Goal: Task Accomplishment & Management: Use online tool/utility

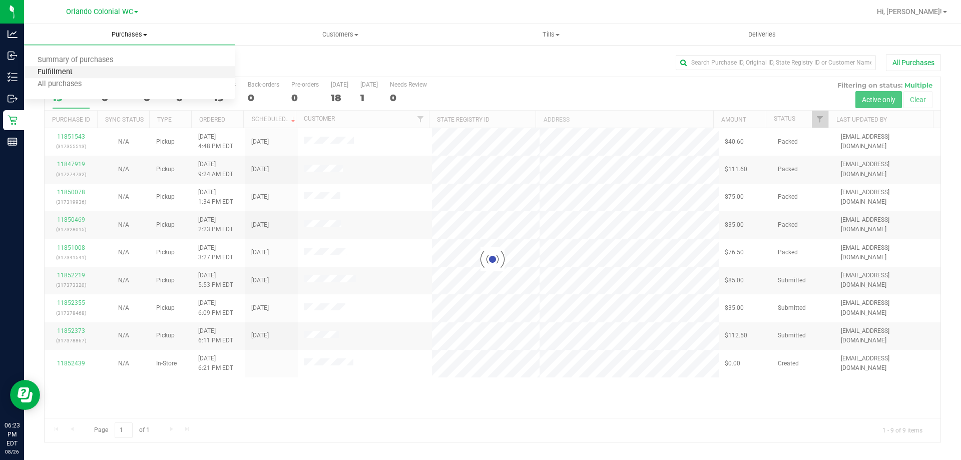
click at [80, 74] on span "Fulfillment" at bounding box center [55, 72] width 62 height 9
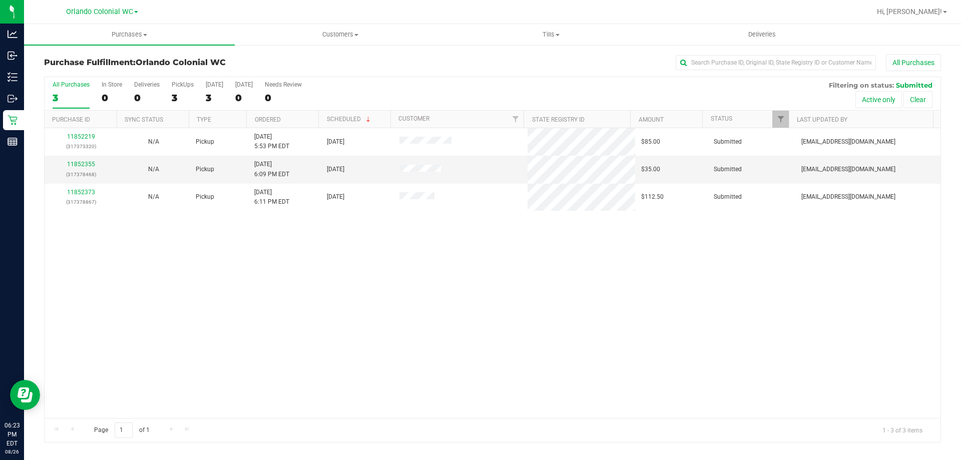
click at [270, 269] on div "11852219 (317373320) N/A Pickup 8/26/2025 5:53 PM EDT 8/26/2025 $85.00 Submitte…" at bounding box center [493, 273] width 896 height 290
click at [80, 167] on link "11852355" at bounding box center [81, 164] width 28 height 7
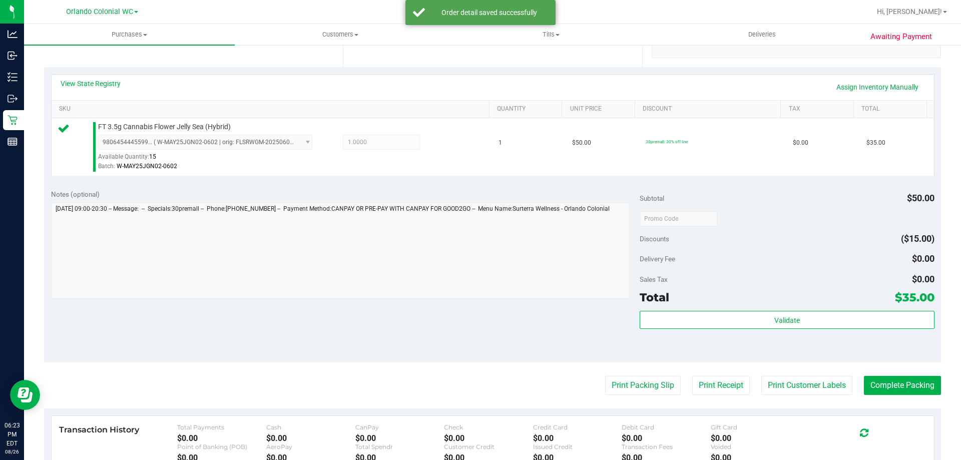
scroll to position [205, 0]
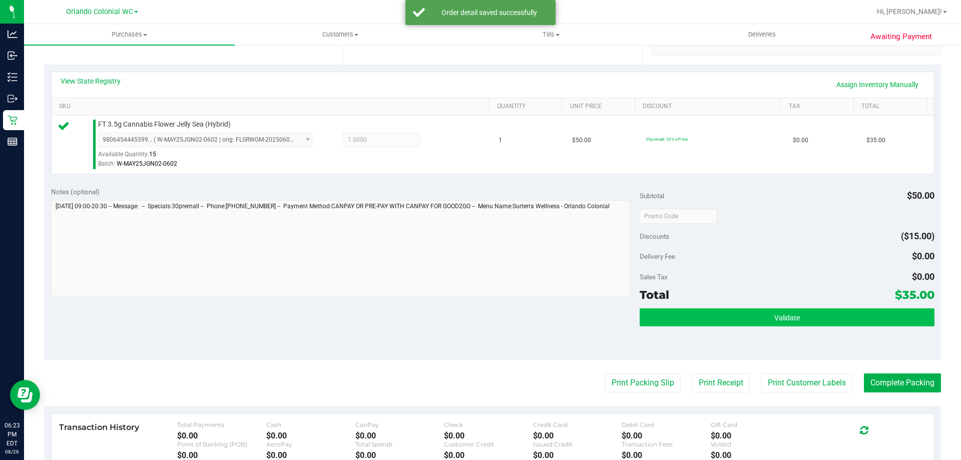
click at [757, 311] on button "Validate" at bounding box center [787, 317] width 294 height 18
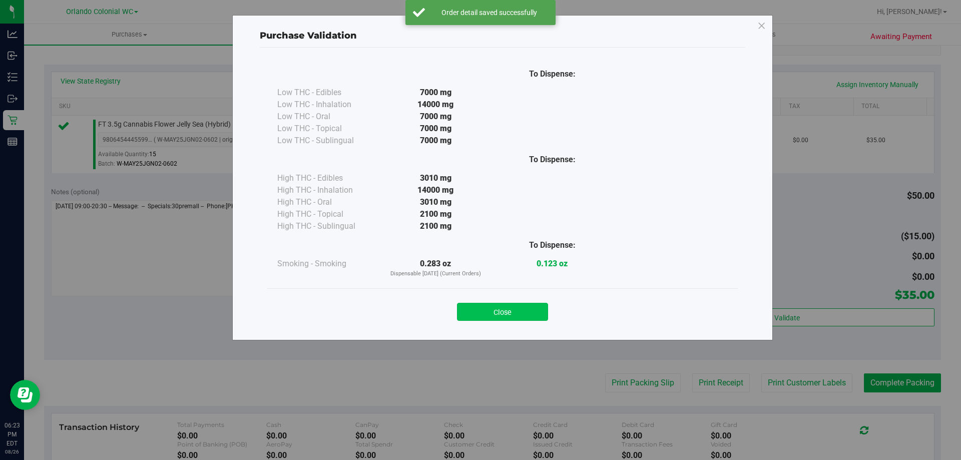
click at [519, 307] on button "Close" at bounding box center [502, 312] width 91 height 18
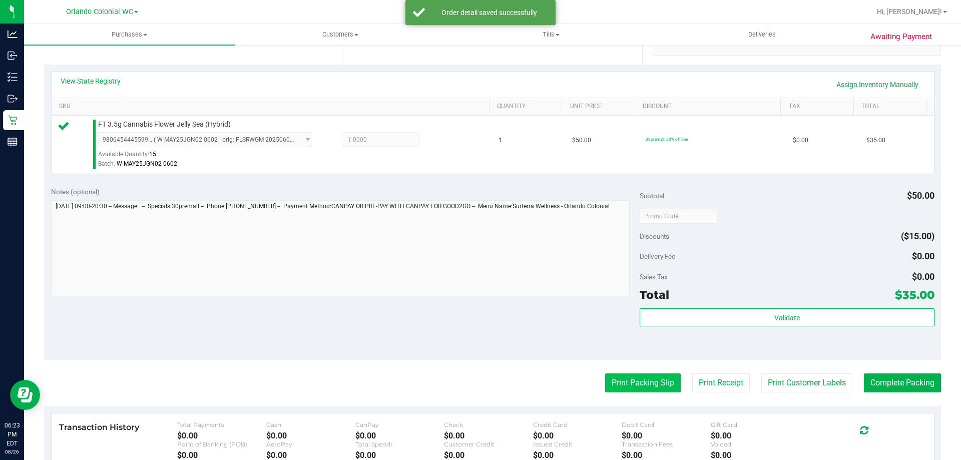
click at [611, 374] on button "Print Packing Slip" at bounding box center [643, 382] width 76 height 19
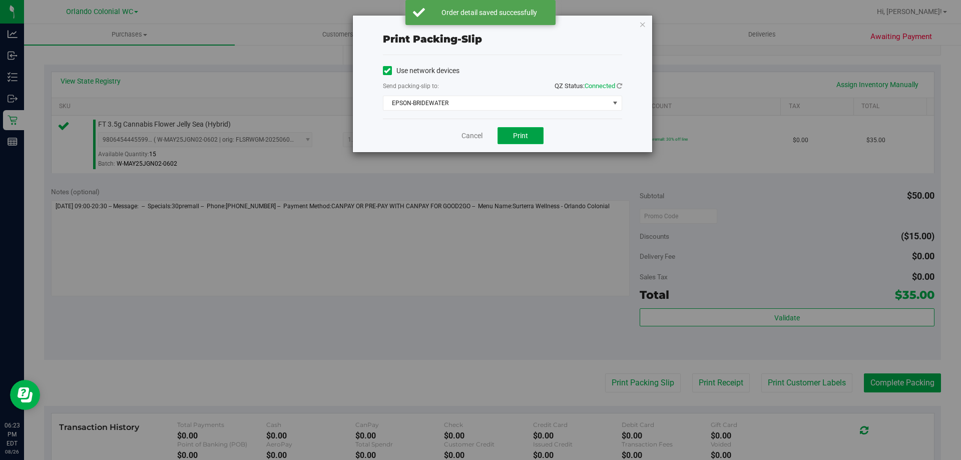
click at [515, 133] on span "Print" at bounding box center [520, 136] width 15 height 8
click at [466, 138] on link "Cancel" at bounding box center [471, 136] width 21 height 11
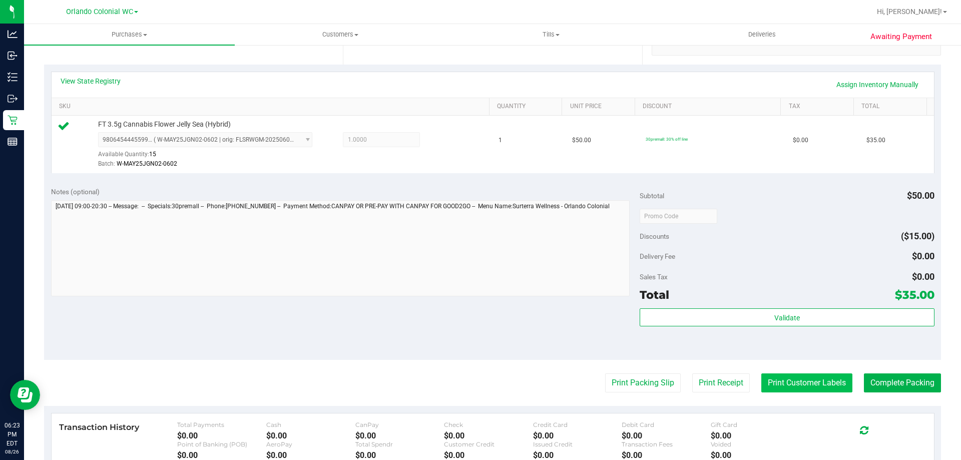
click at [774, 382] on button "Print Customer Labels" at bounding box center [806, 382] width 91 height 19
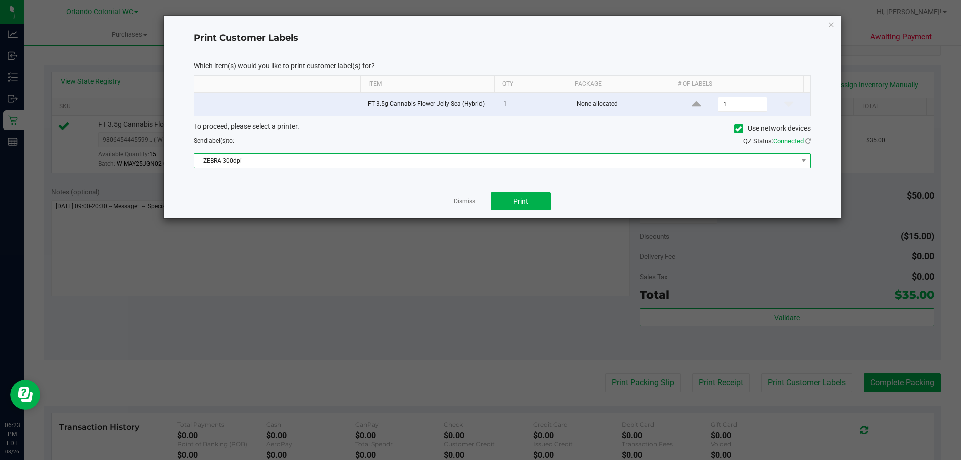
click at [459, 160] on span "ZEBRA-300dpi" at bounding box center [496, 161] width 604 height 14
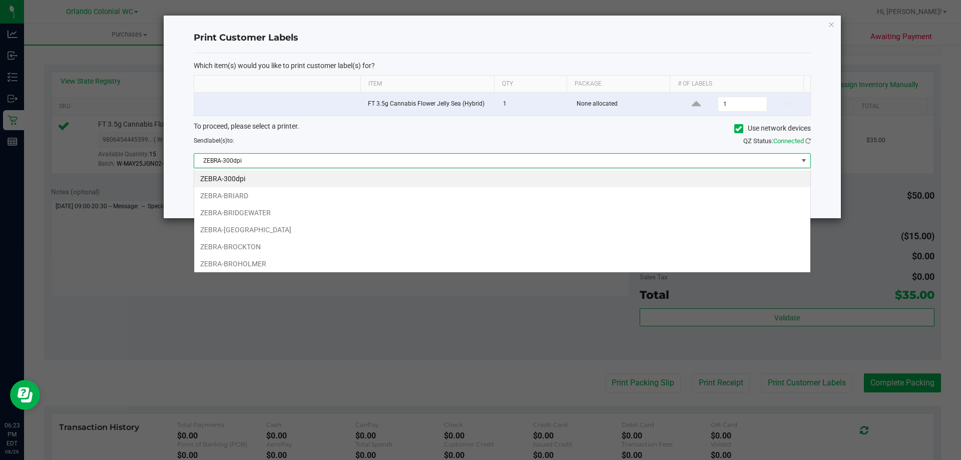
scroll to position [15, 617]
click at [257, 203] on li "ZEBRA-BRIARD" at bounding box center [502, 195] width 616 height 17
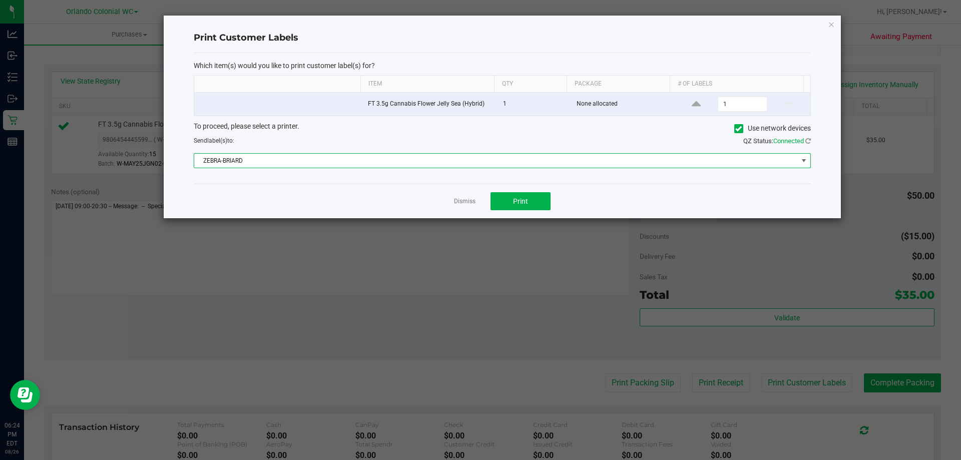
click at [405, 157] on span "ZEBRA-BRIARD" at bounding box center [496, 161] width 604 height 14
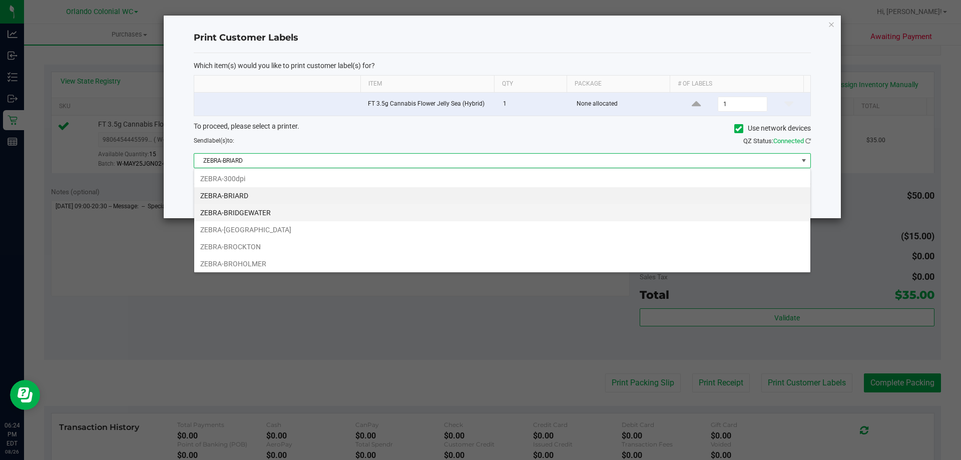
click at [235, 216] on li "ZEBRA-BRIDGEWATER" at bounding box center [502, 212] width 616 height 17
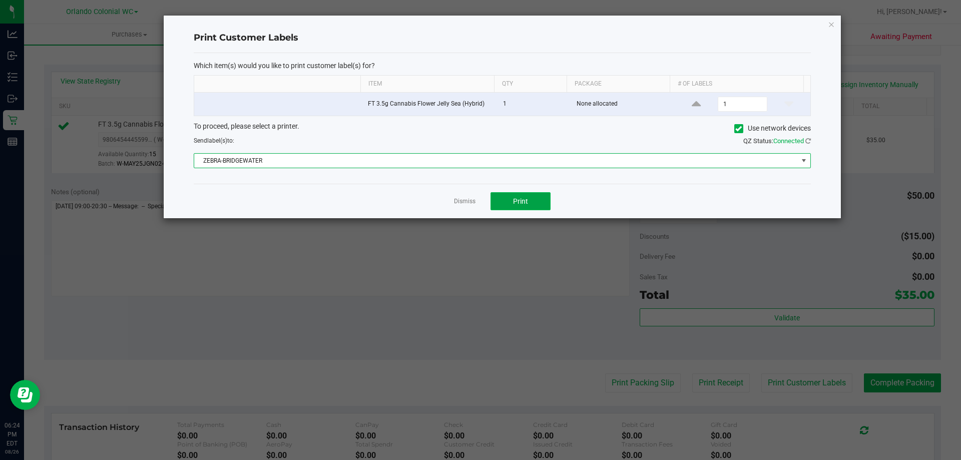
click at [522, 207] on button "Print" at bounding box center [520, 201] width 60 height 18
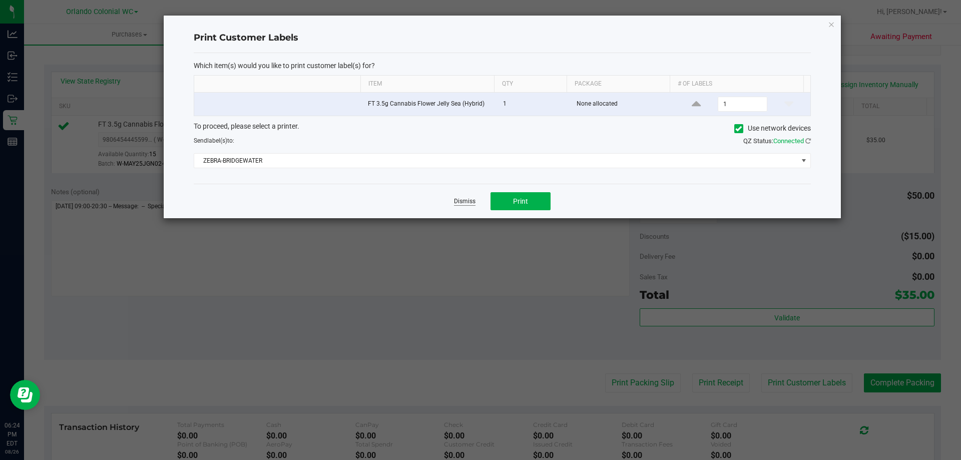
click at [465, 203] on link "Dismiss" at bounding box center [465, 201] width 22 height 9
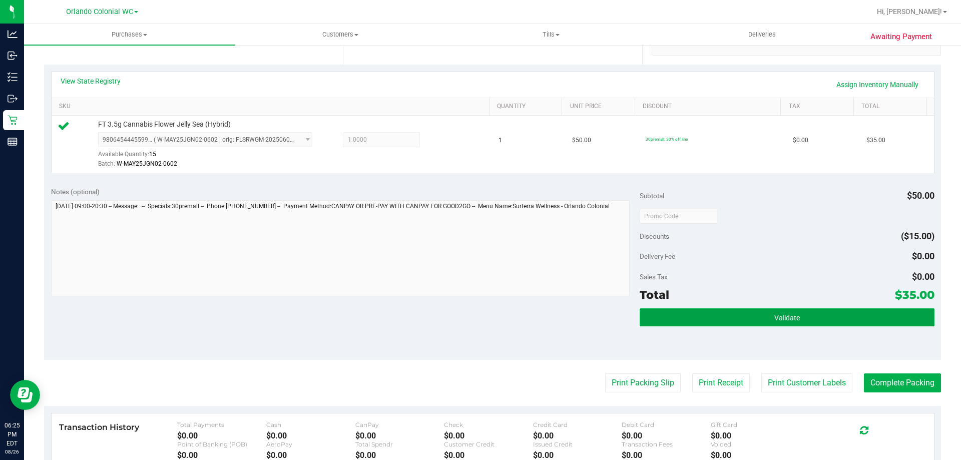
click at [771, 322] on button "Validate" at bounding box center [787, 317] width 294 height 18
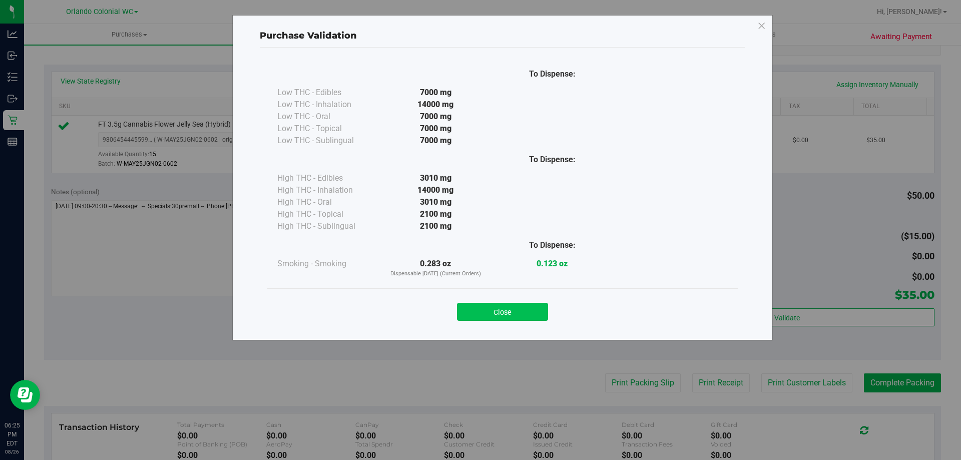
click at [537, 317] on button "Close" at bounding box center [502, 312] width 91 height 18
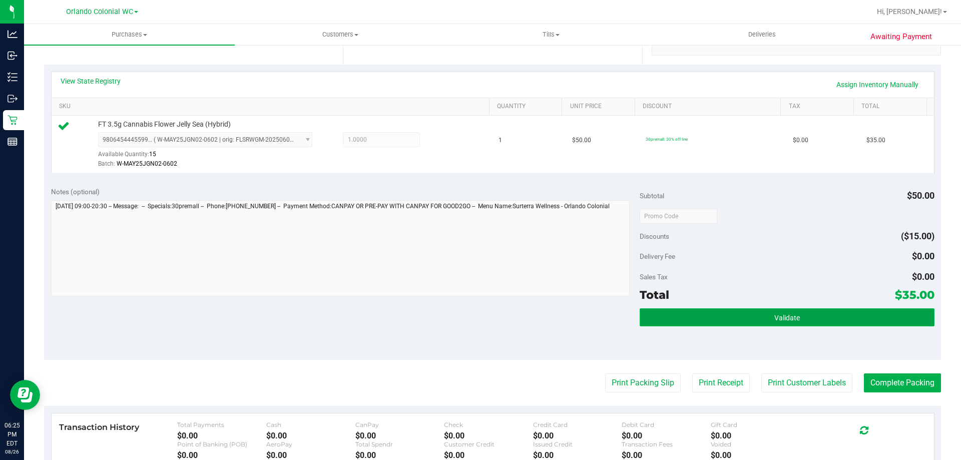
click at [793, 324] on button "Validate" at bounding box center [787, 317] width 294 height 18
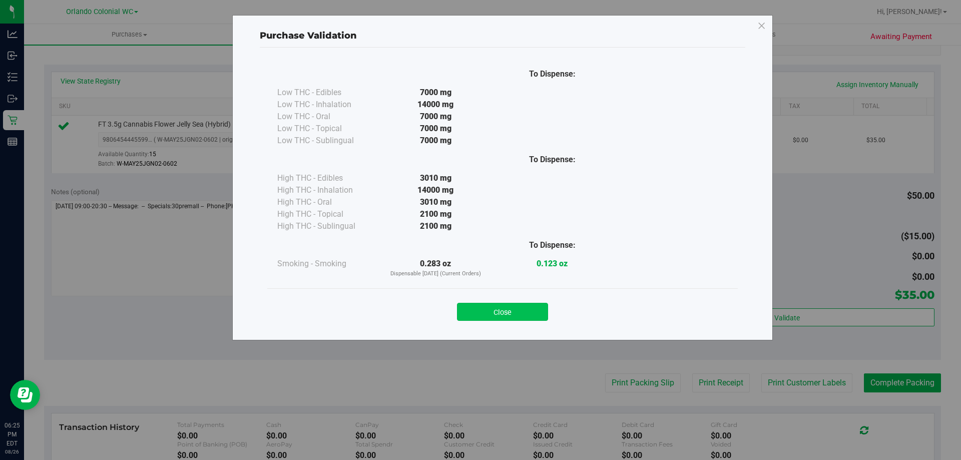
click at [507, 314] on button "Close" at bounding box center [502, 312] width 91 height 18
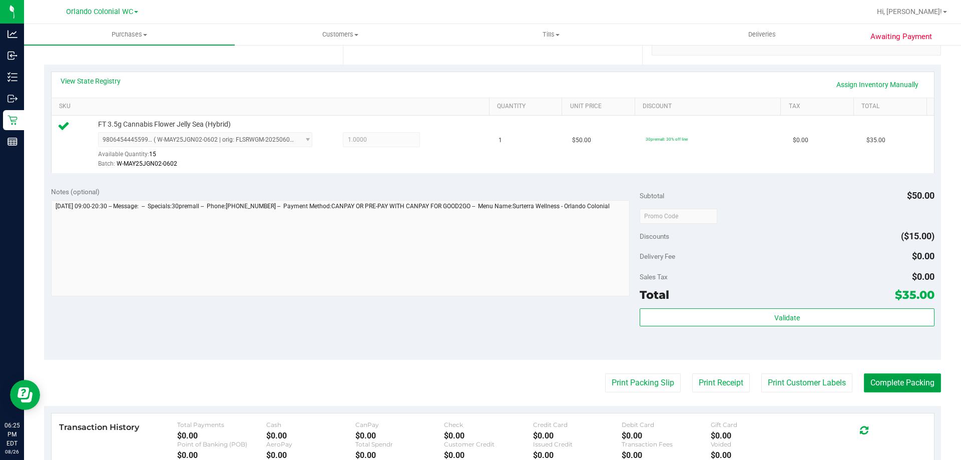
click at [889, 383] on button "Complete Packing" at bounding box center [902, 382] width 77 height 19
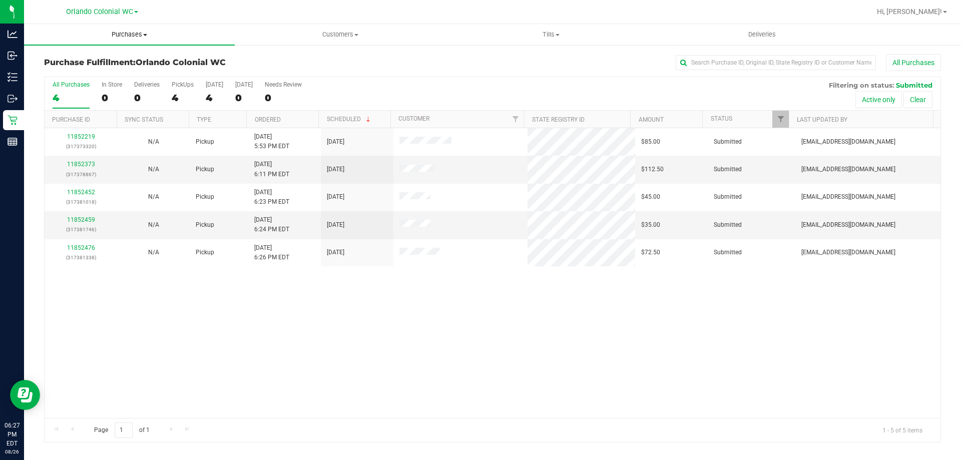
click at [135, 33] on span "Purchases" at bounding box center [129, 34] width 211 height 9
click at [145, 77] on li "Fulfillment" at bounding box center [129, 73] width 211 height 12
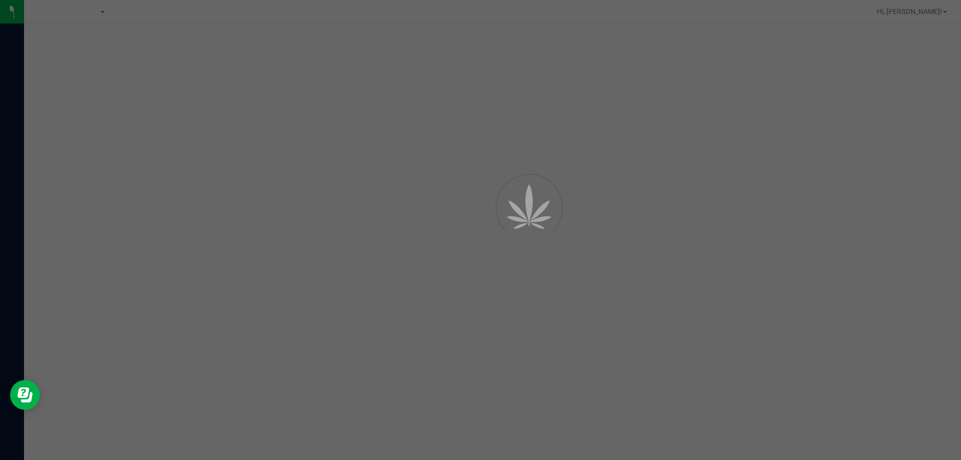
click at [18, 102] on div at bounding box center [480, 230] width 961 height 460
click at [19, 102] on div at bounding box center [480, 230] width 961 height 460
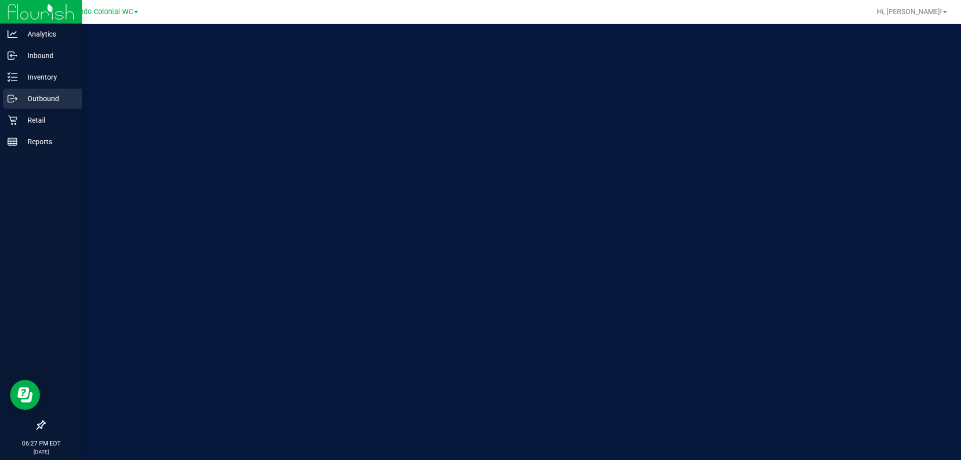
click at [19, 101] on p "Outbound" at bounding box center [48, 99] width 60 height 12
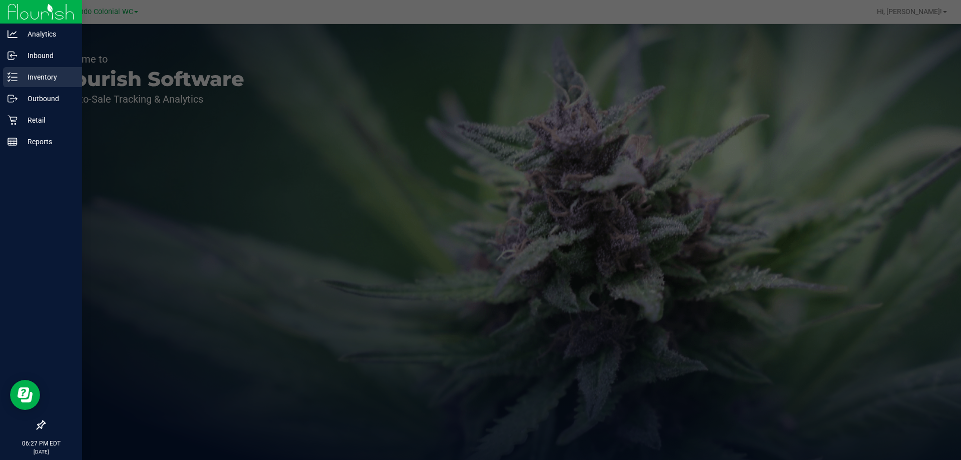
click at [45, 79] on p "Inventory" at bounding box center [48, 77] width 60 height 12
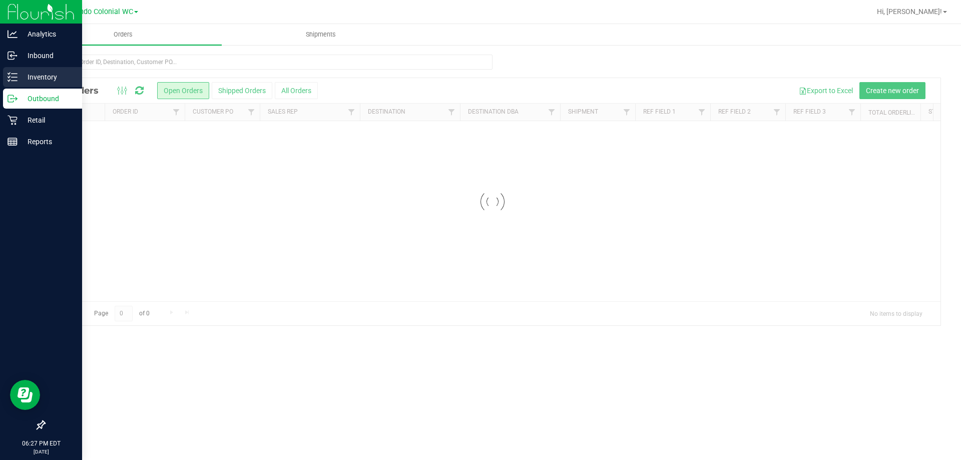
click at [45, 79] on p "Inventory" at bounding box center [48, 77] width 60 height 12
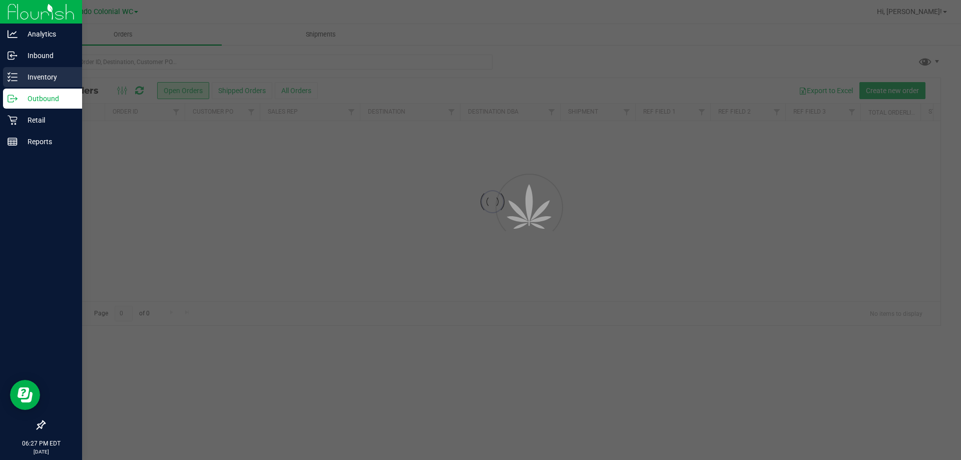
click at [45, 79] on p "Inventory" at bounding box center [48, 77] width 60 height 12
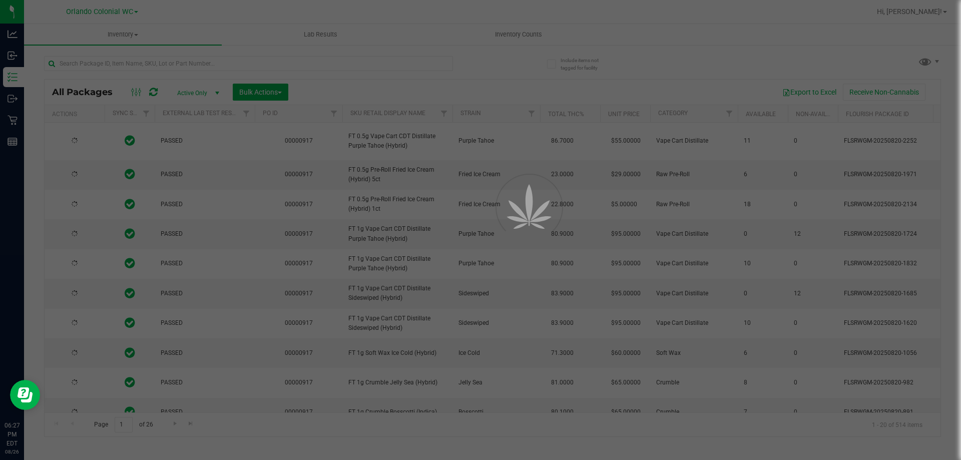
click at [149, 62] on div at bounding box center [480, 230] width 961 height 460
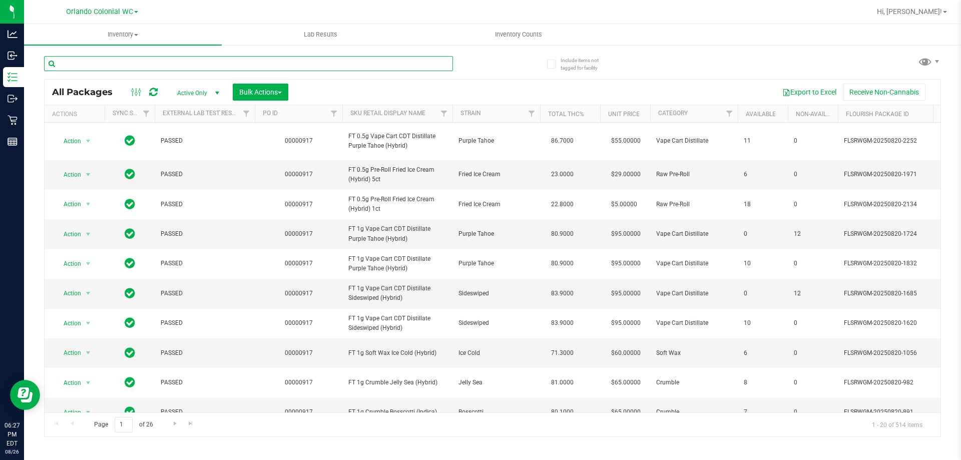
click at [151, 69] on input "text" at bounding box center [248, 63] width 409 height 15
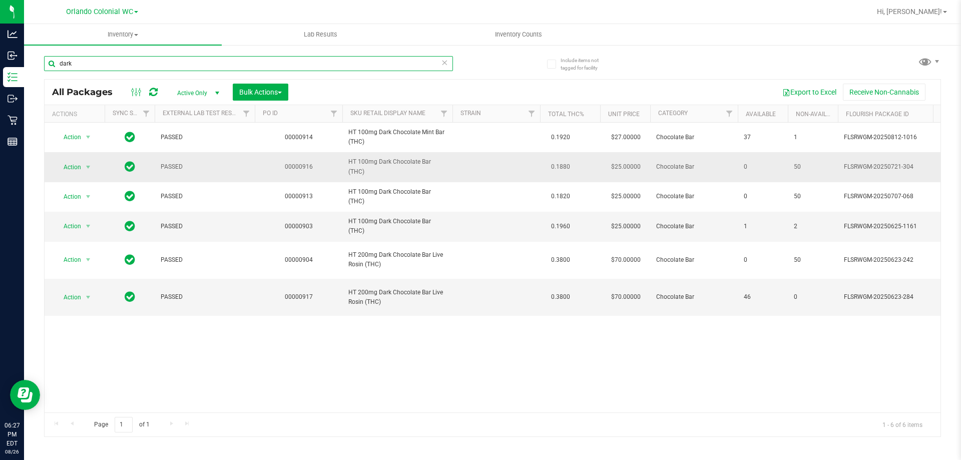
type input "dark"
click at [373, 163] on span "HT 100mg Dark Chocolate Bar (THC)" at bounding box center [397, 166] width 98 height 19
click at [374, 164] on span "HT 100mg Dark Chocolate Bar (THC)" at bounding box center [397, 166] width 98 height 19
copy td "HT 100mg Dark Chocolate Bar (THC)"
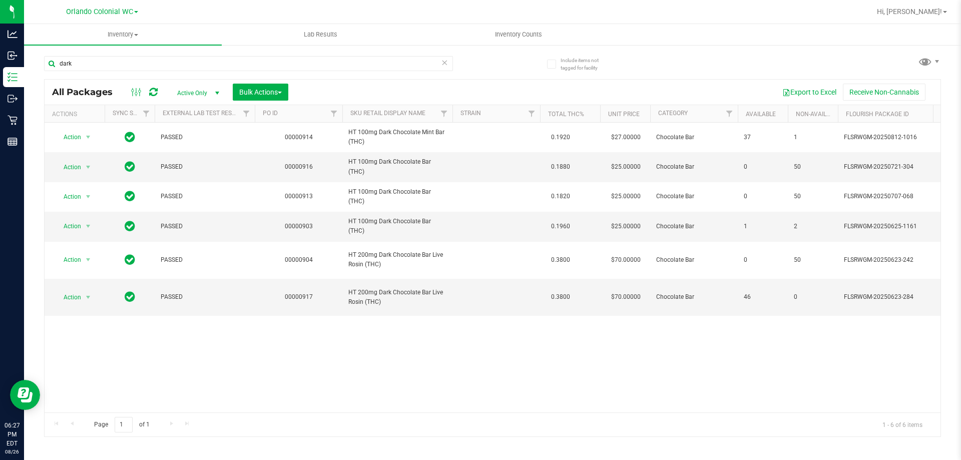
click at [446, 63] on icon at bounding box center [444, 62] width 7 height 12
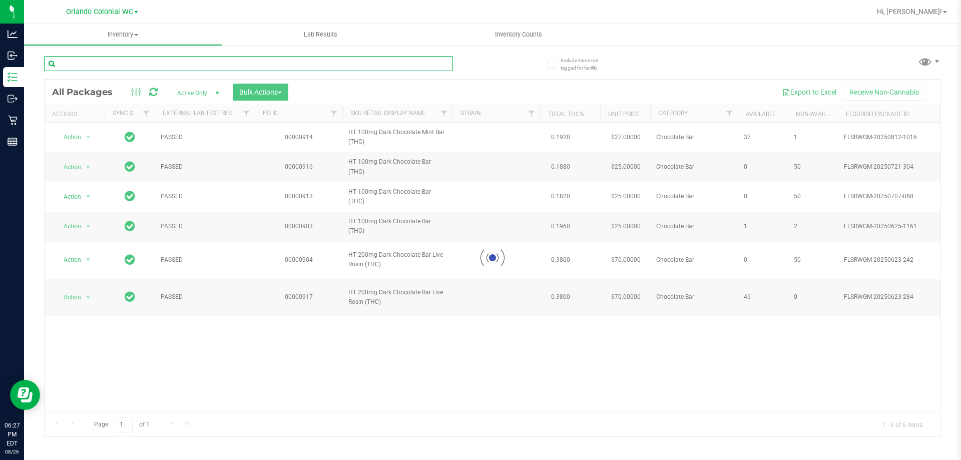
drag, startPoint x: 446, startPoint y: 63, endPoint x: 413, endPoint y: 58, distance: 33.0
click at [413, 58] on input "text" at bounding box center [248, 63] width 409 height 15
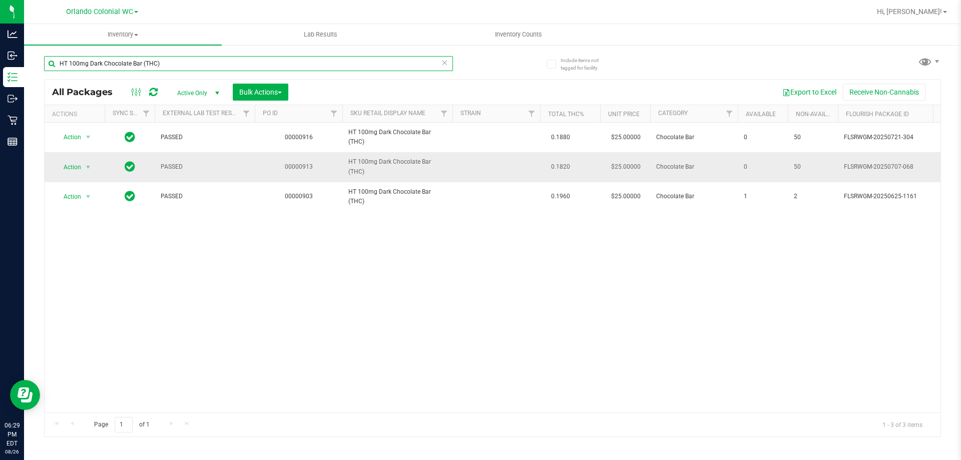
type input "HT 100mg Dark Chocolate Bar (THC)"
click at [64, 171] on span "Action" at bounding box center [68, 167] width 27 height 14
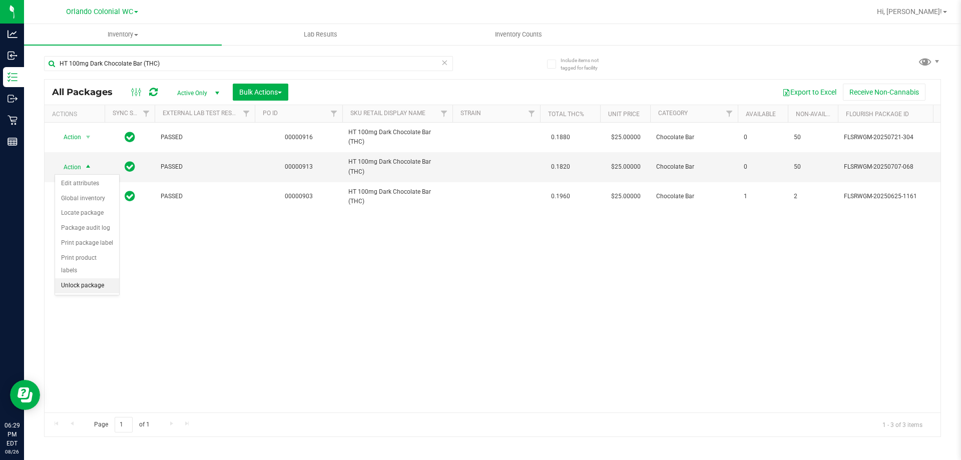
click at [72, 278] on li "Unlock package" at bounding box center [87, 285] width 64 height 15
